Goal: Task Accomplishment & Management: Manage account settings

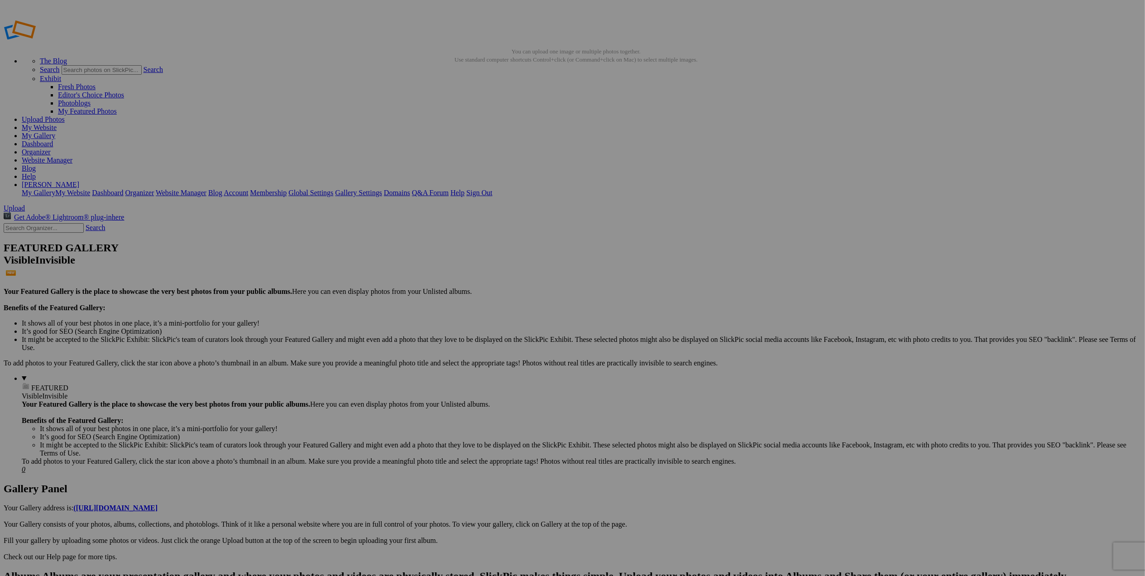
drag, startPoint x: 460, startPoint y: 290, endPoint x: 539, endPoint y: 292, distance: 79.2
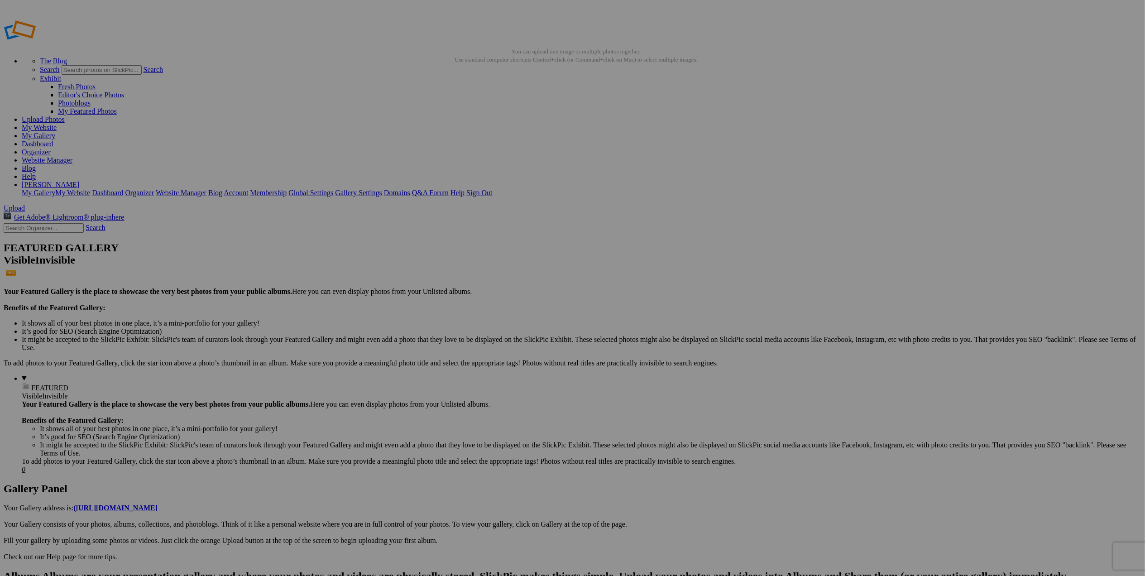
click at [512, 344] on span "Yes" at bounding box center [507, 348] width 10 height 8
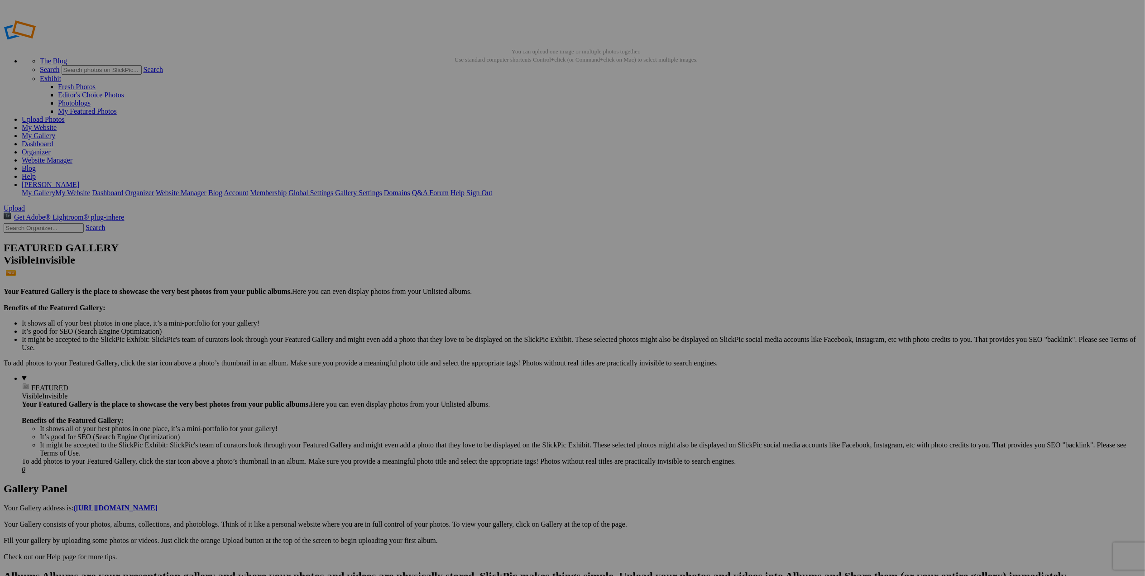
type input "Featured Travels: SW [GEOGRAPHIC_DATA]"
drag, startPoint x: 243, startPoint y: 125, endPoint x: 470, endPoint y: 211, distance: 242.8
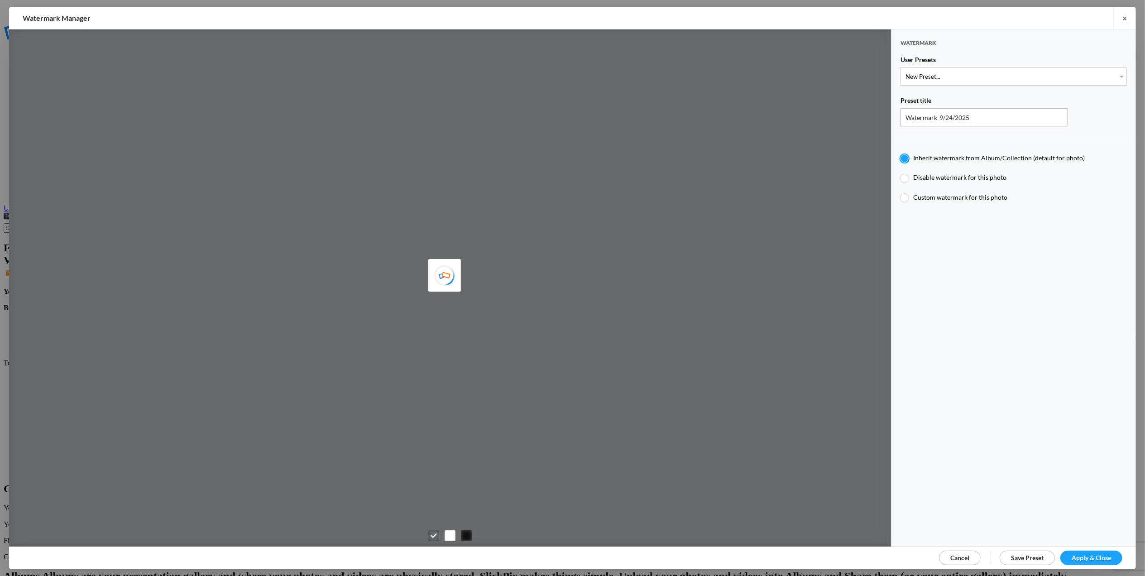
type input "M for Mary's photo"
click at [1113, 74] on select "New Preset... T for Tom's photo M for Mary's photo T-Large for Tom's photo" at bounding box center [1013, 76] width 226 height 18
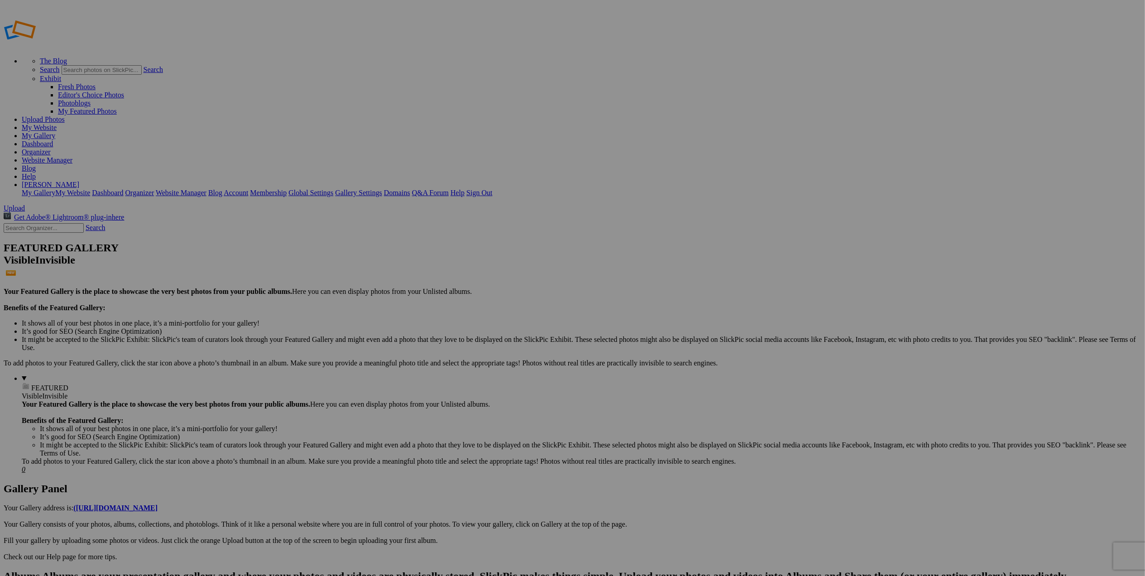
type input "Featured Travels: SW [GEOGRAPHIC_DATA]"
click at [650, 122] on img at bounding box center [655, 135] width 68 height 45
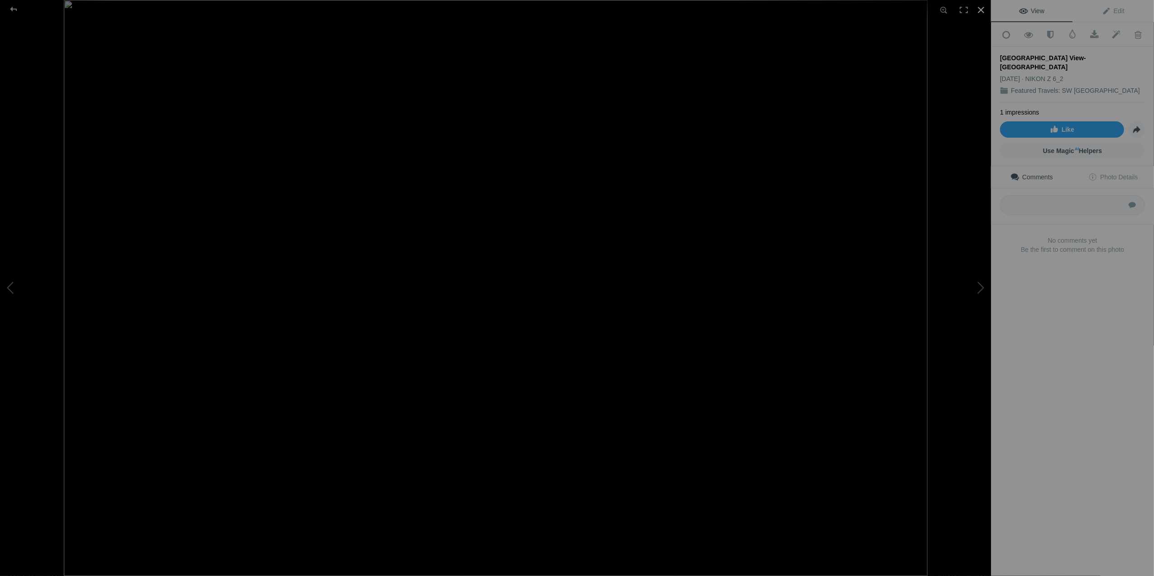
click at [976, 8] on div at bounding box center [981, 10] width 20 height 20
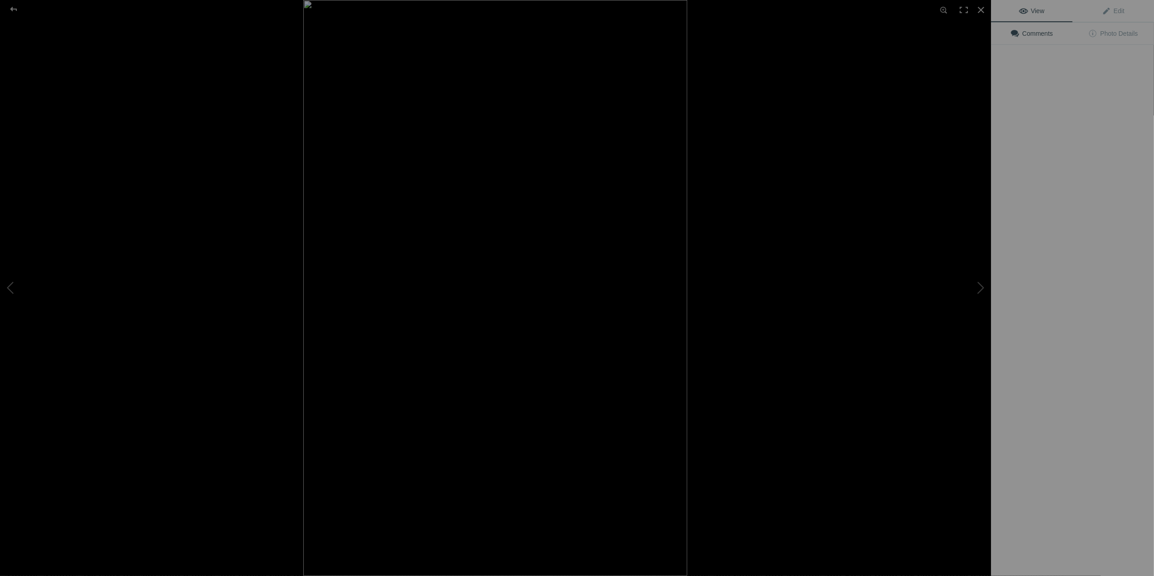
click at [417, 256] on img at bounding box center [495, 288] width 384 height 576
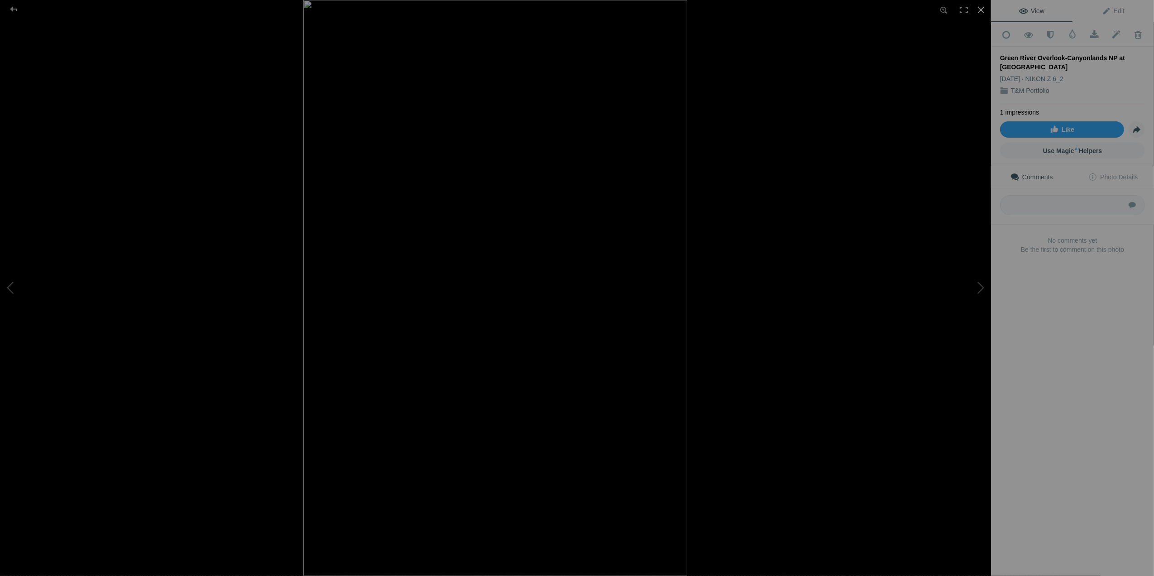
click at [979, 11] on div at bounding box center [981, 10] width 20 height 20
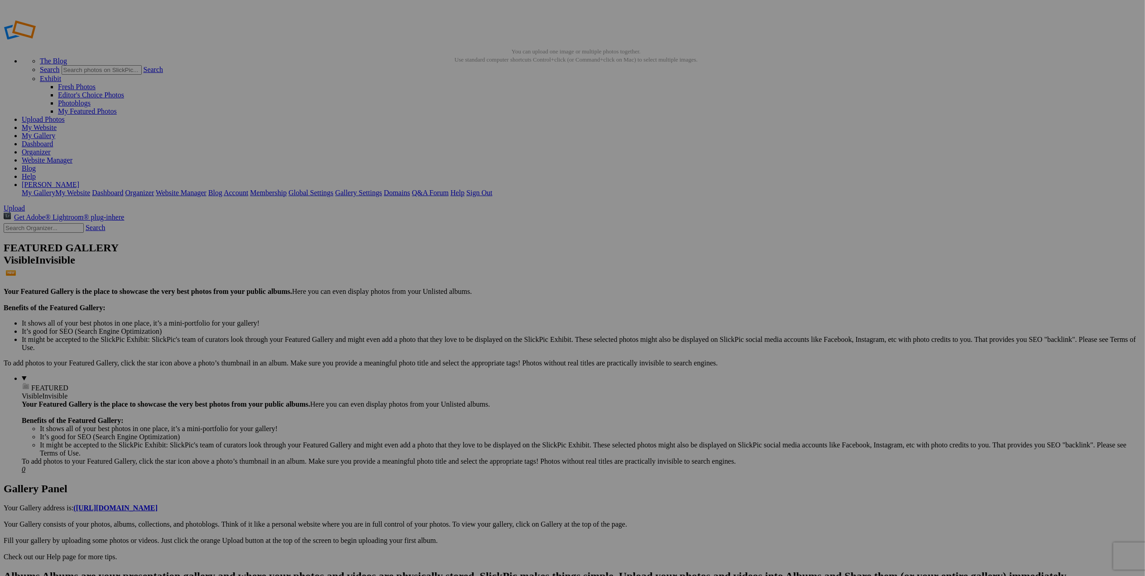
click at [512, 348] on span "Yes" at bounding box center [507, 348] width 10 height 8
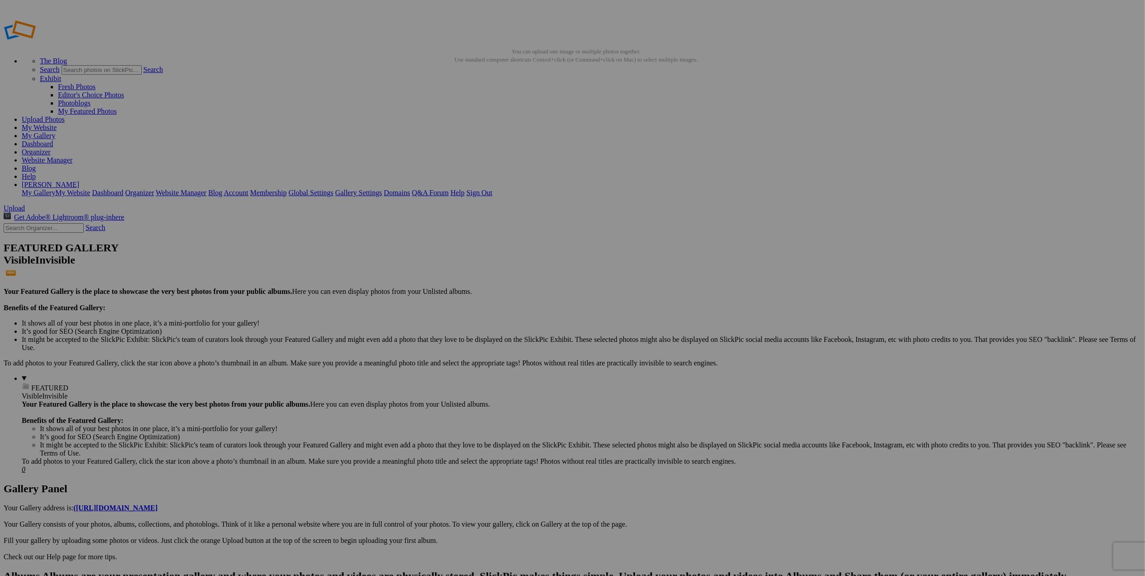
click at [453, 322] on span at bounding box center [453, 326] width 0 height 8
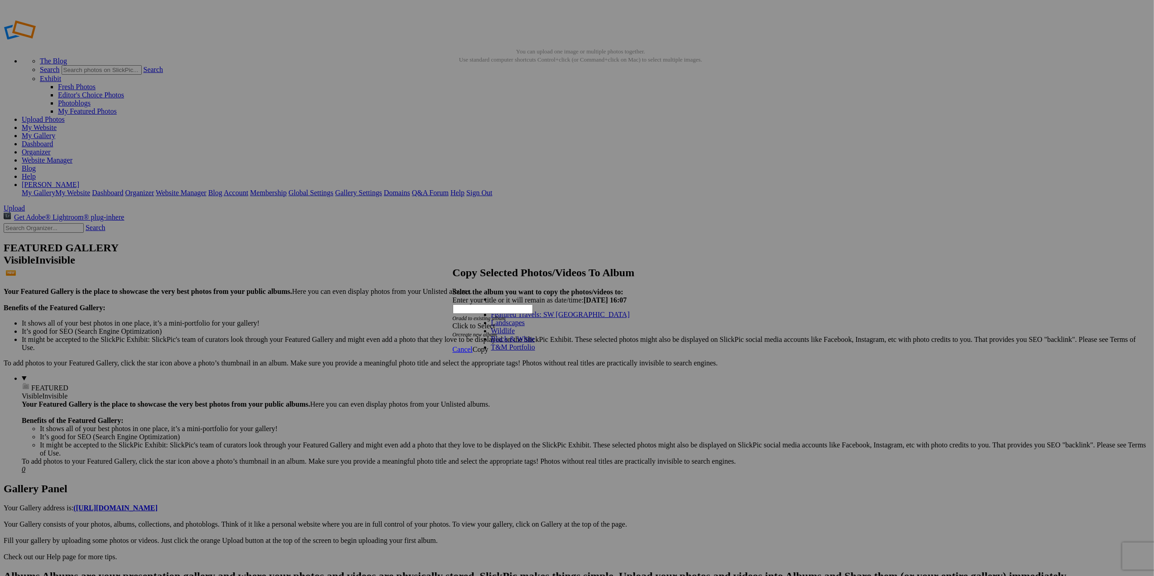
click at [522, 351] on link "T&M Portfolio" at bounding box center [513, 347] width 44 height 8
click at [488, 345] on span "Copy" at bounding box center [480, 349] width 16 height 8
click at [482, 321] on span "Ok" at bounding box center [476, 317] width 9 height 8
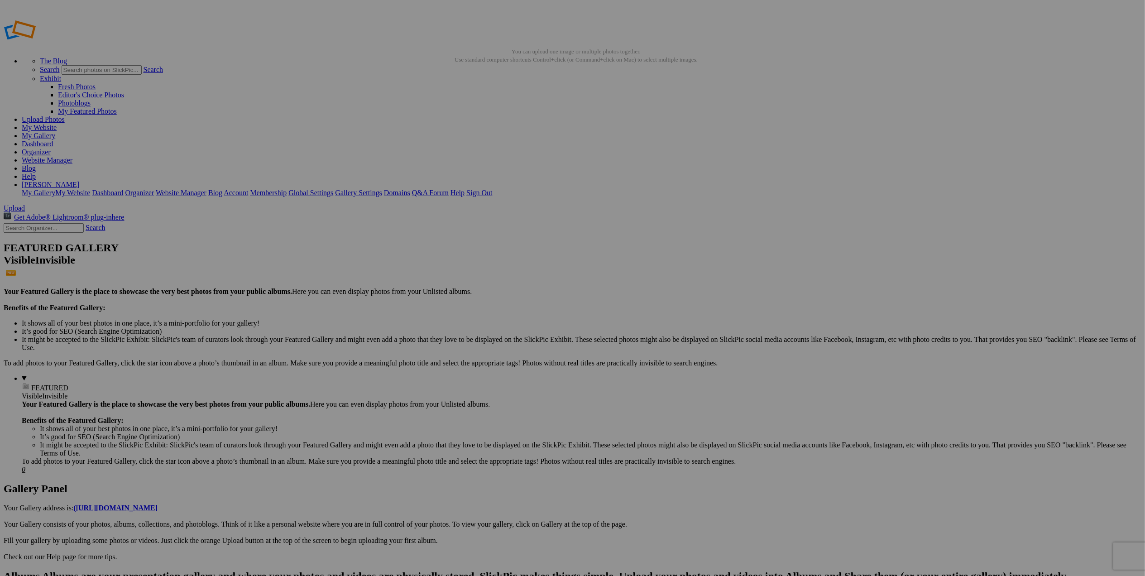
click at [404, 263] on img at bounding box center [413, 250] width 68 height 45
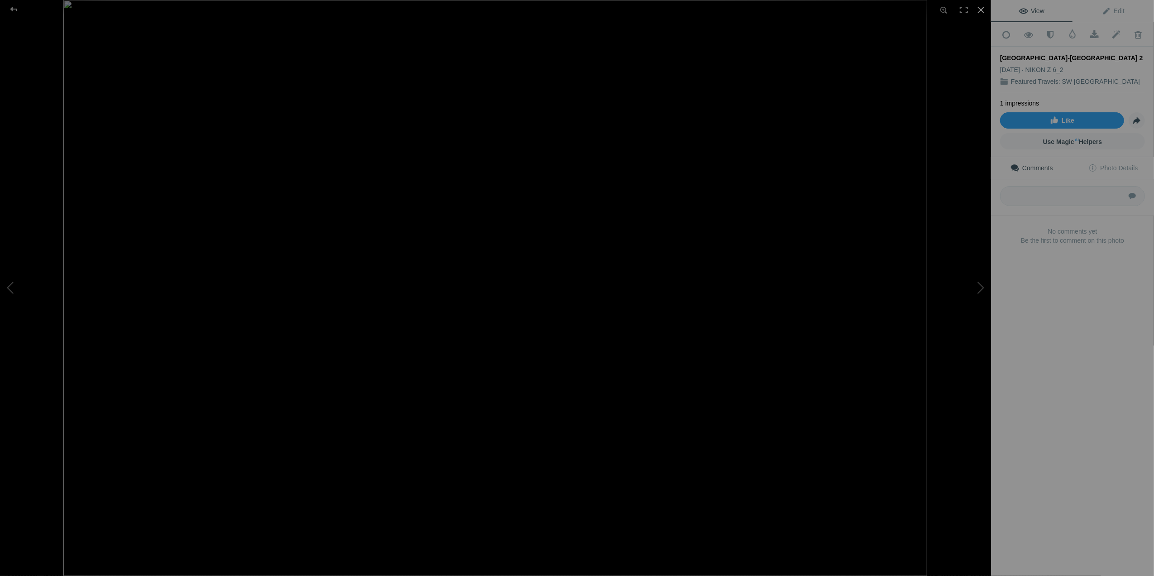
click at [978, 11] on div at bounding box center [981, 10] width 20 height 20
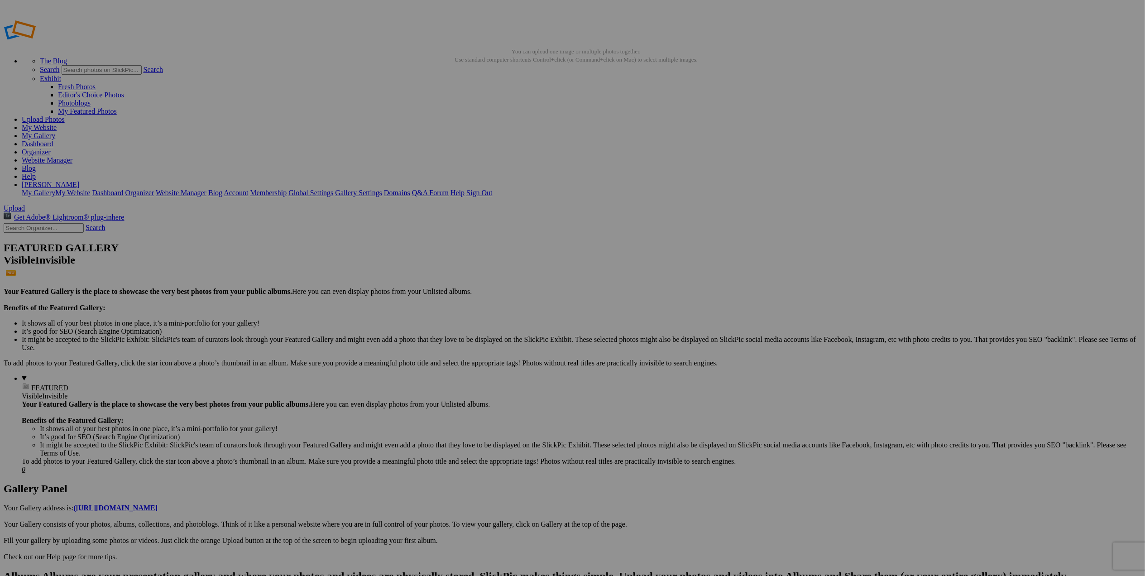
click at [740, 259] on img at bounding box center [735, 250] width 68 height 45
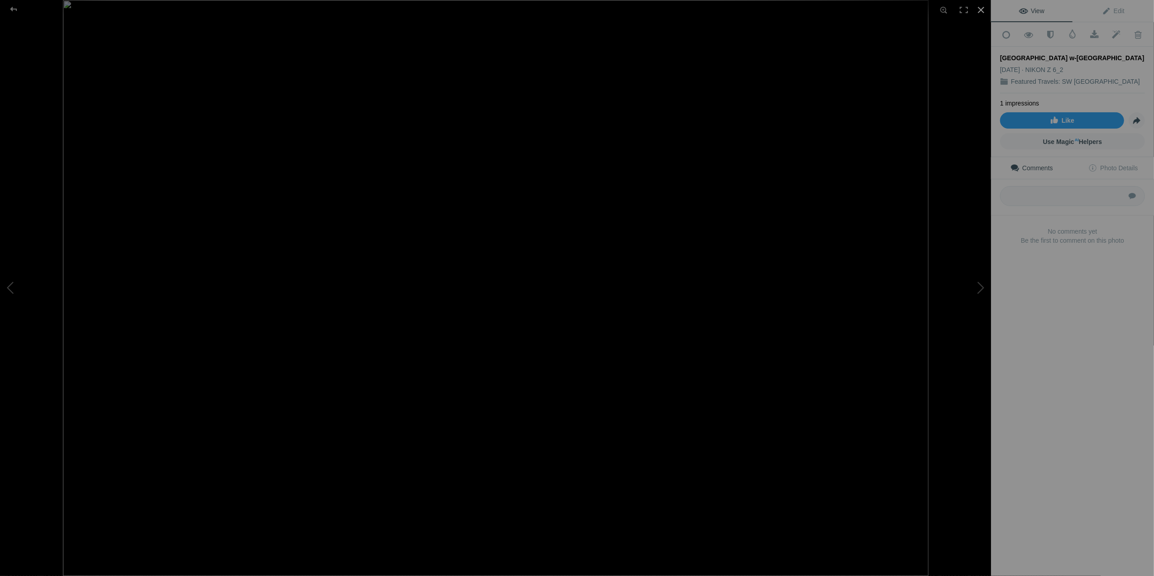
click at [979, 12] on div at bounding box center [981, 10] width 20 height 20
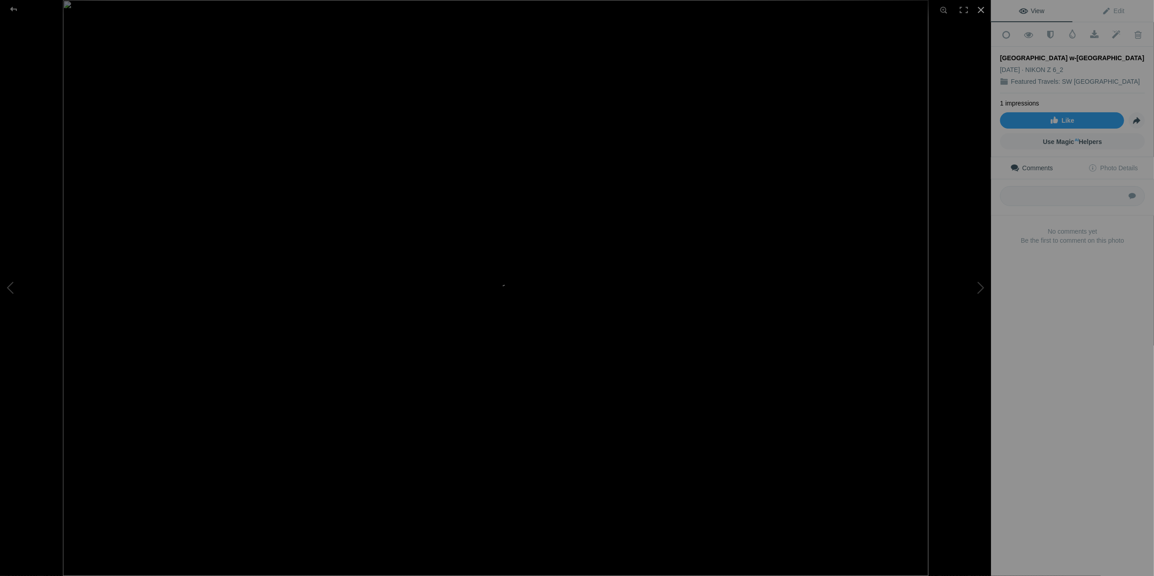
click at [978, 7] on div at bounding box center [981, 10] width 20 height 20
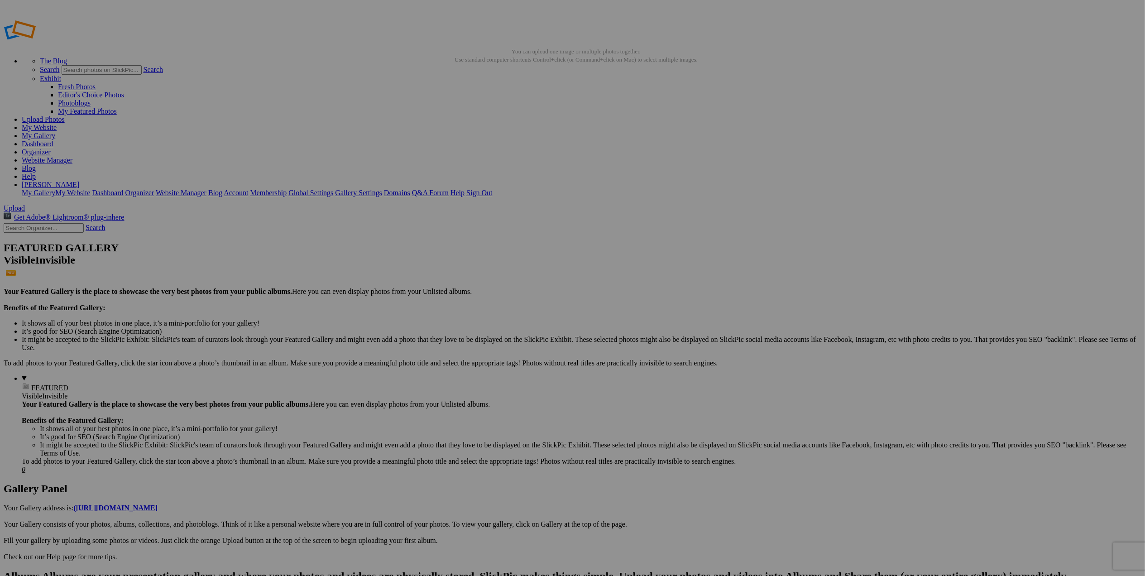
click at [453, 322] on span at bounding box center [453, 326] width 0 height 8
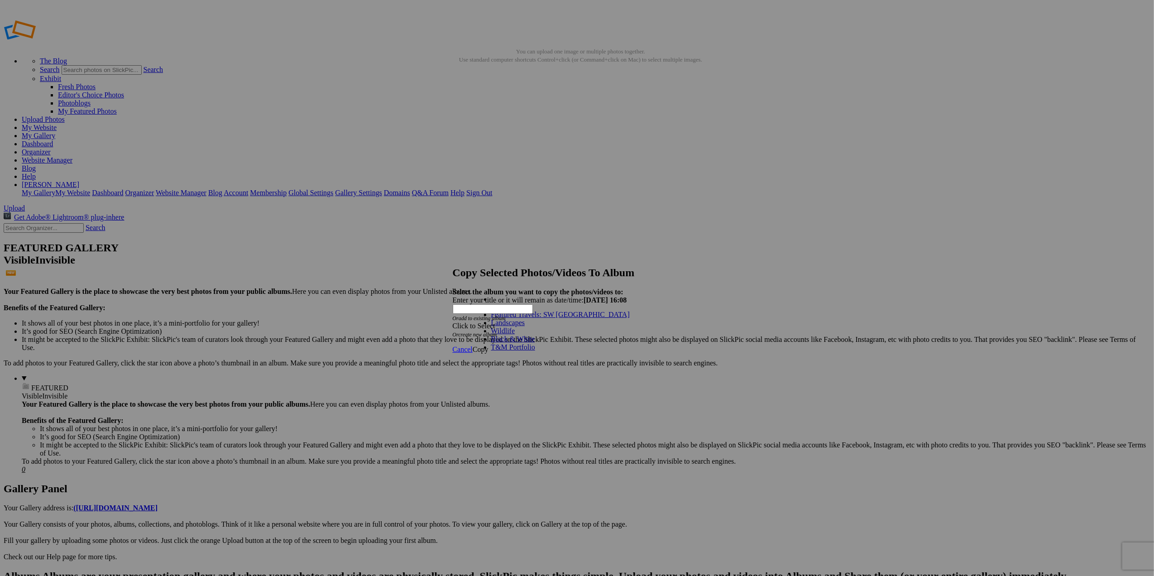
click at [518, 351] on link "T&M Portfolio" at bounding box center [513, 347] width 44 height 8
click at [488, 345] on span "Copy" at bounding box center [480, 349] width 16 height 8
click at [482, 321] on span "Ok" at bounding box center [476, 317] width 9 height 8
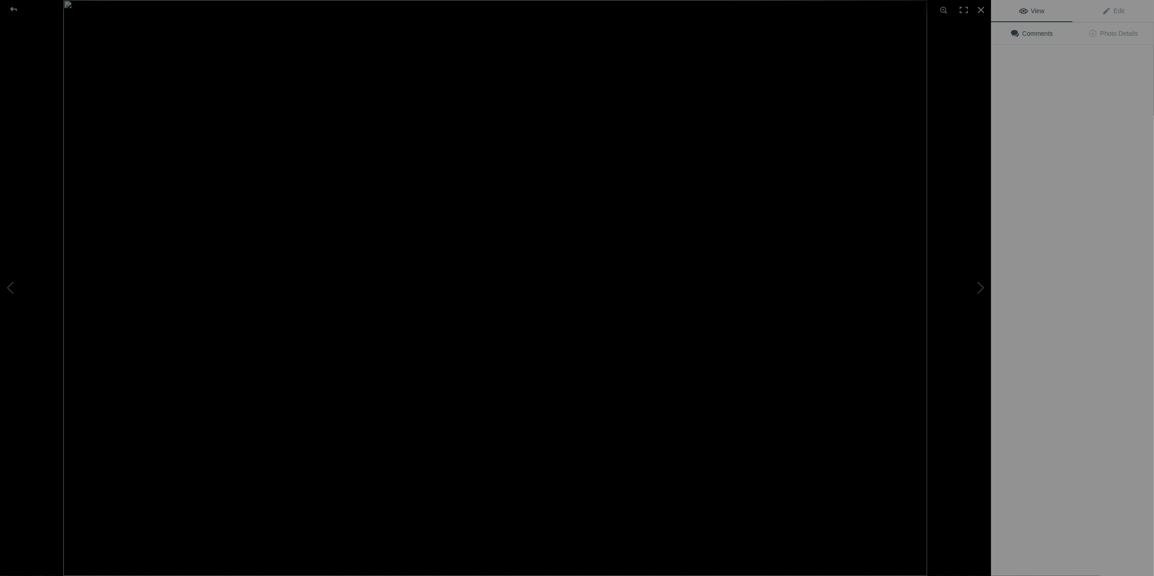
click at [900, 144] on img at bounding box center [495, 288] width 864 height 576
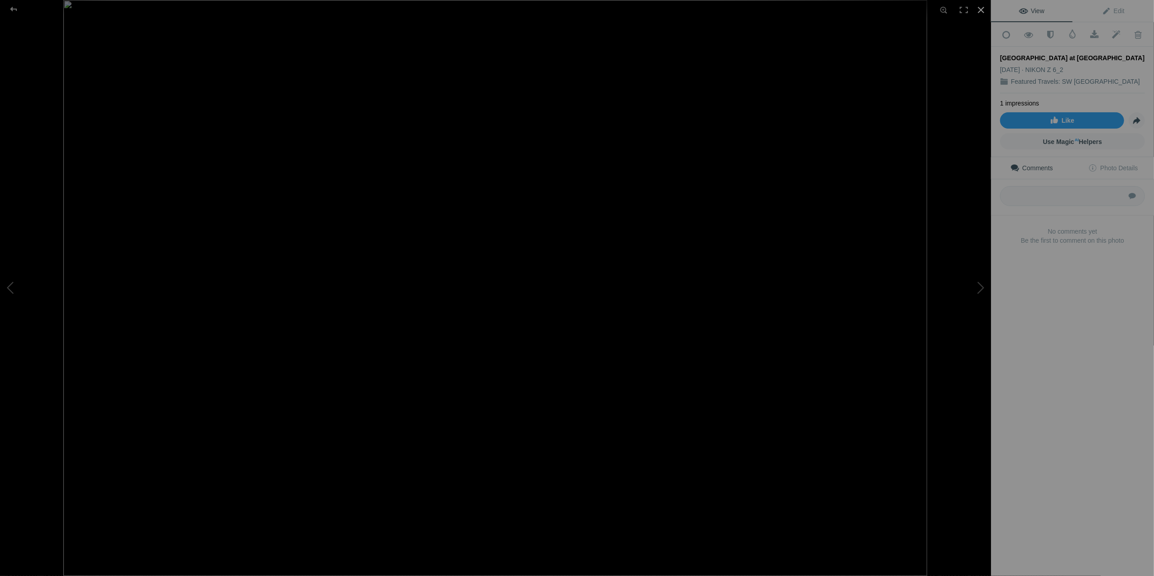
click at [978, 13] on div at bounding box center [981, 10] width 20 height 20
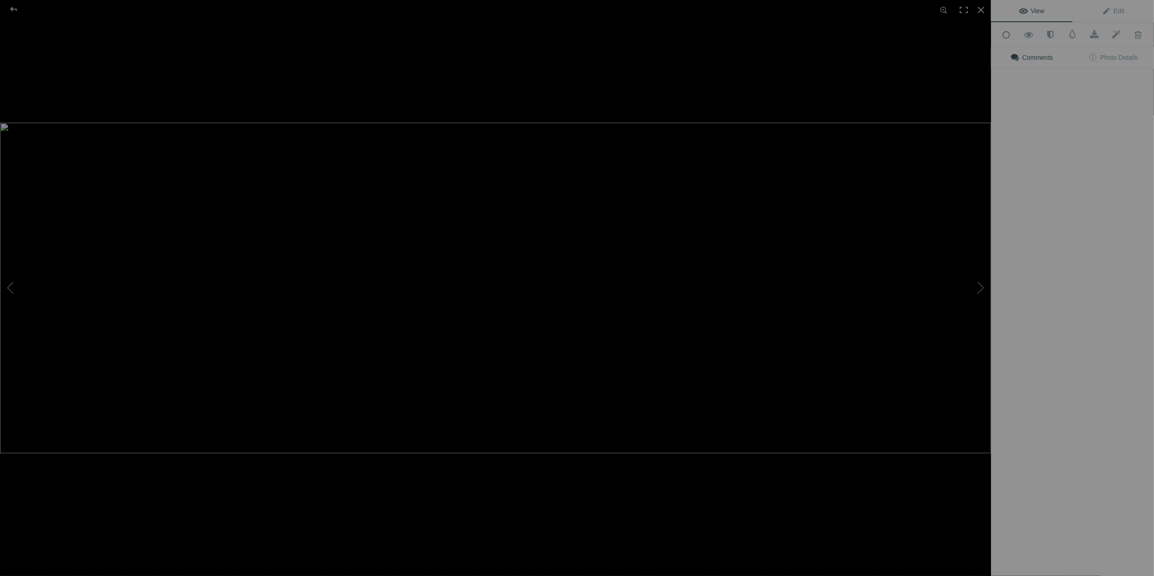
click at [817, 130] on img at bounding box center [495, 288] width 991 height 330
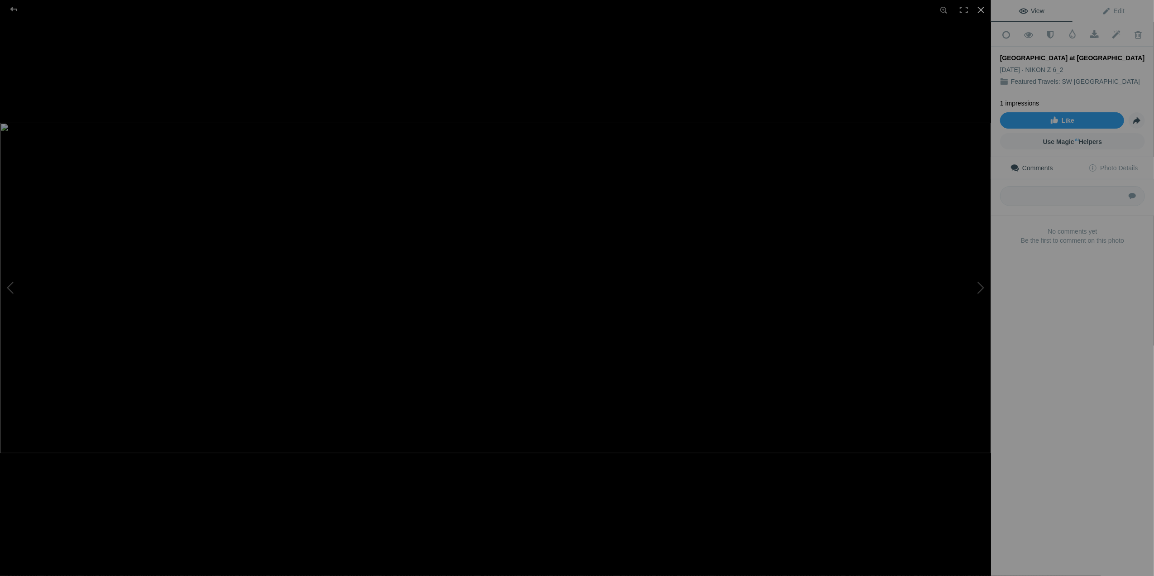
click at [982, 8] on div at bounding box center [981, 10] width 20 height 20
